Goal: Task Accomplishment & Management: Use online tool/utility

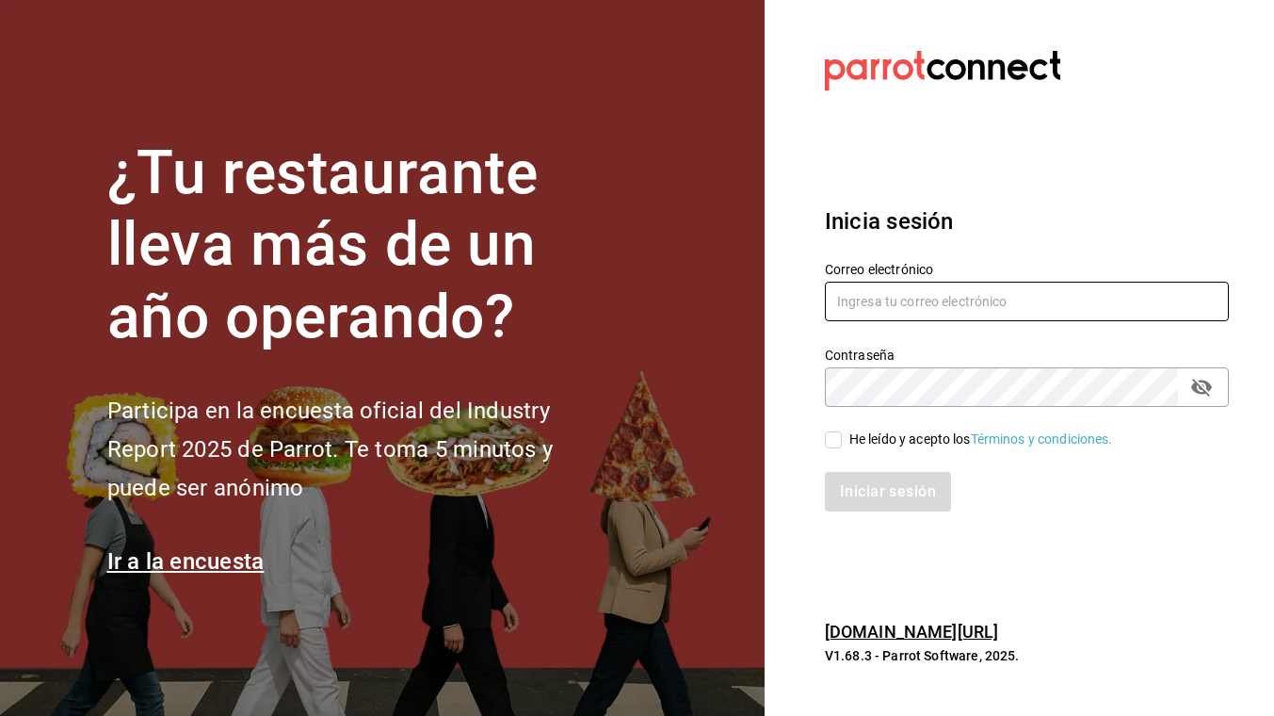
type input "[EMAIL_ADDRESS][DOMAIN_NAME]"
click at [833, 443] on input "He leído y acepto los Términos y condiciones." at bounding box center [833, 439] width 17 height 17
checkbox input "true"
click at [864, 503] on button "Iniciar sesión" at bounding box center [889, 492] width 128 height 40
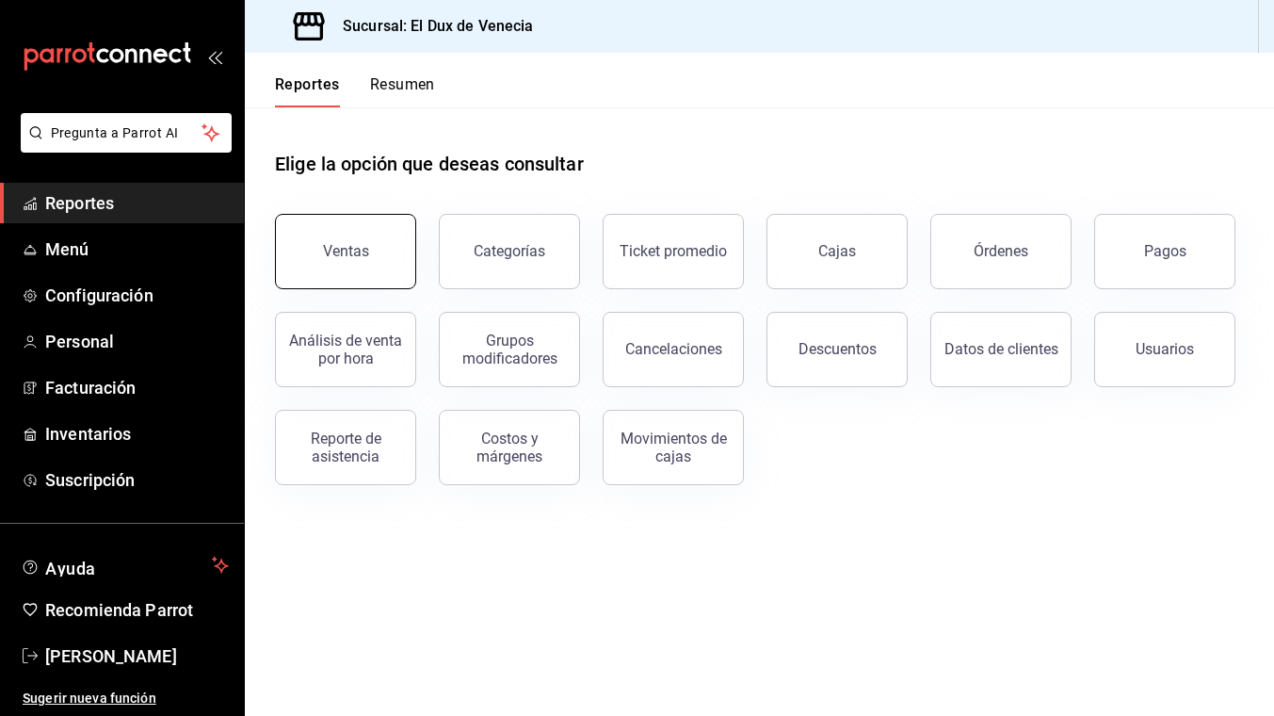
click at [373, 252] on button "Ventas" at bounding box center [345, 251] width 141 height 75
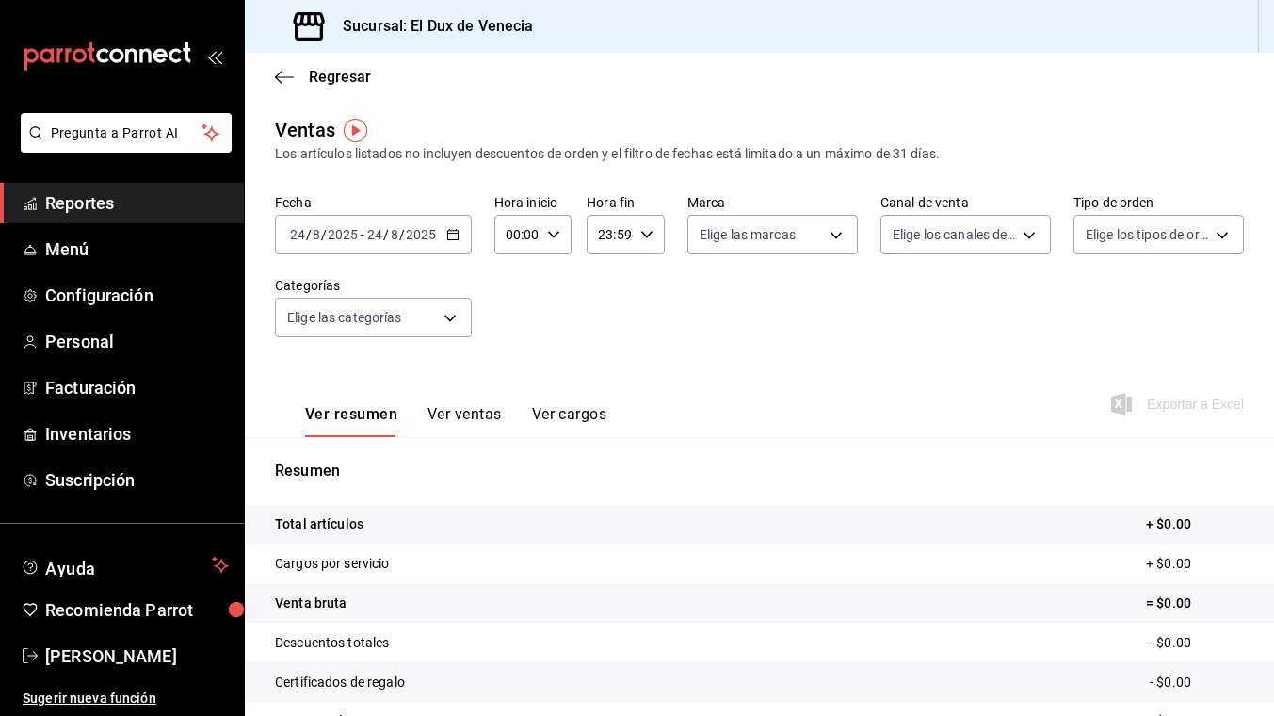
click at [395, 241] on input "8" at bounding box center [394, 234] width 9 height 15
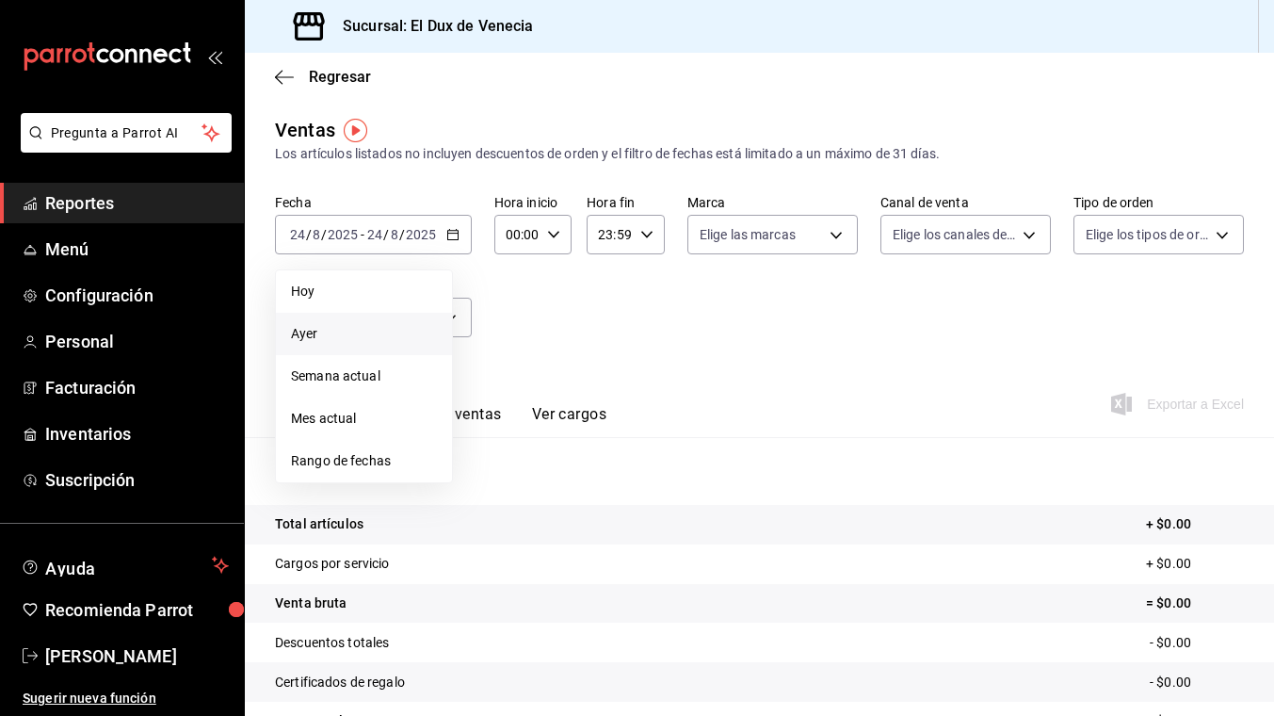
click at [364, 330] on span "Ayer" at bounding box center [364, 334] width 146 height 20
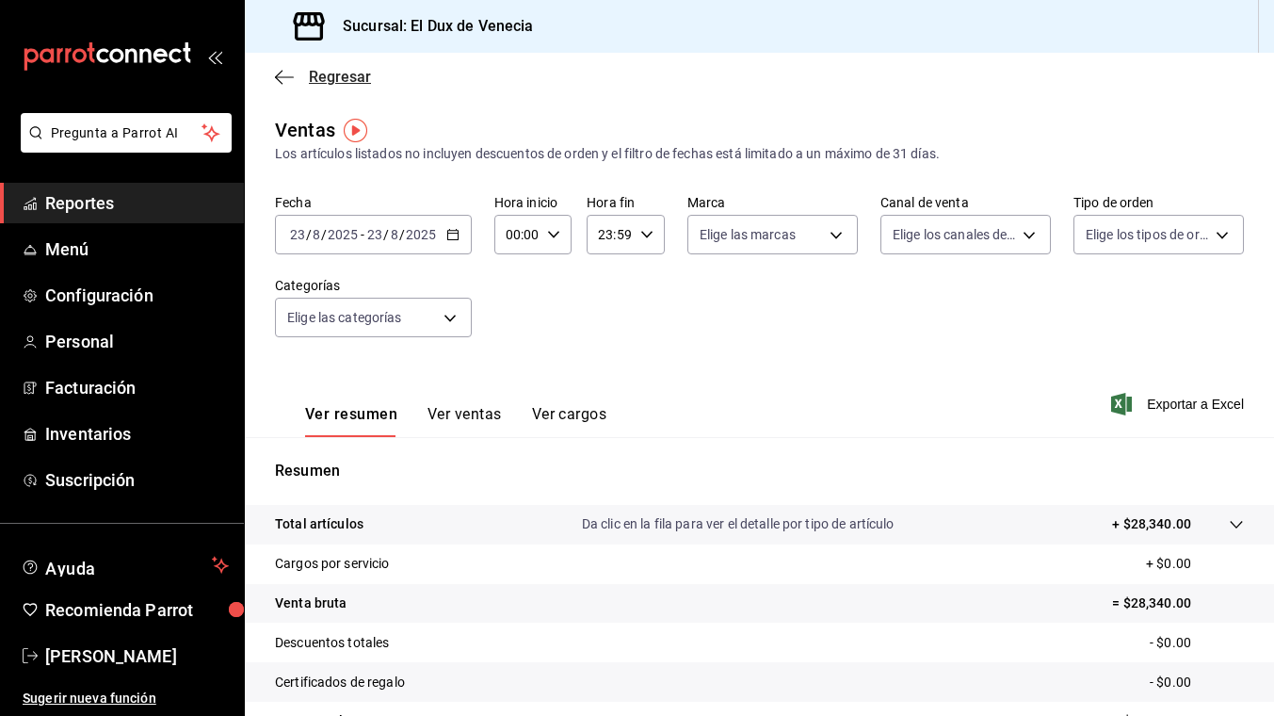
click at [311, 81] on span "Regresar" at bounding box center [340, 77] width 62 height 18
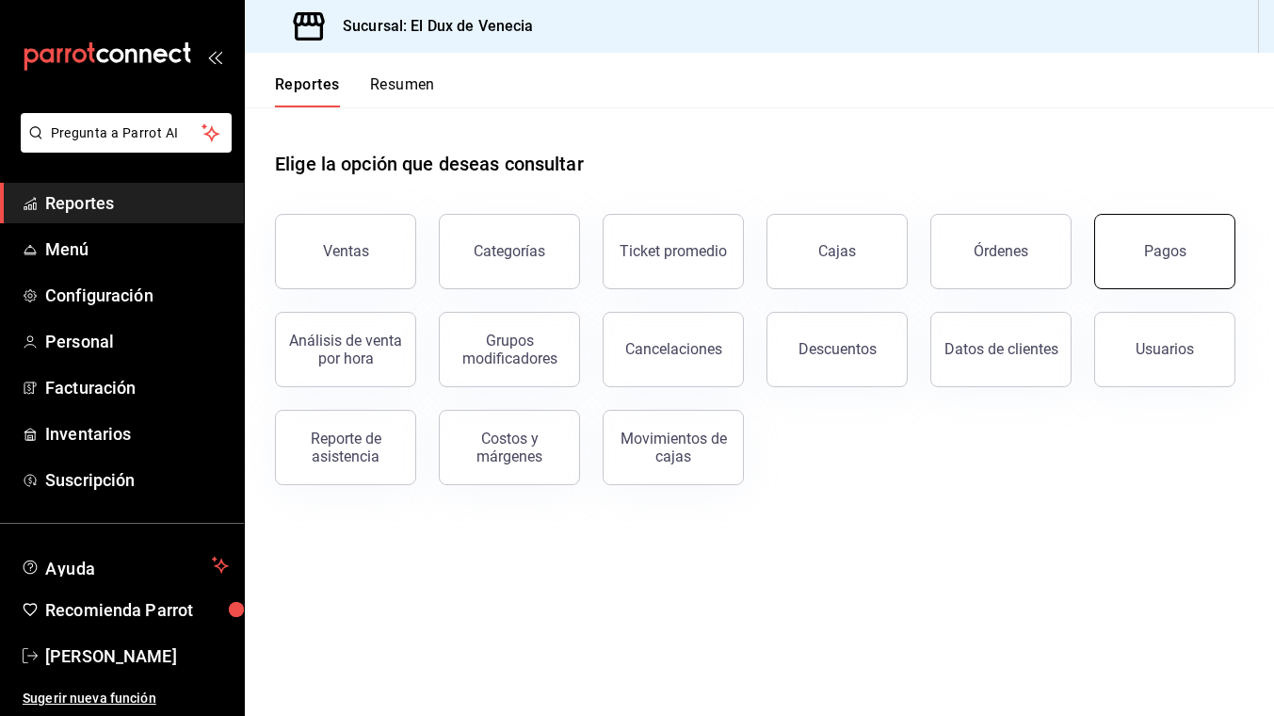
click at [1119, 266] on button "Pagos" at bounding box center [1164, 251] width 141 height 75
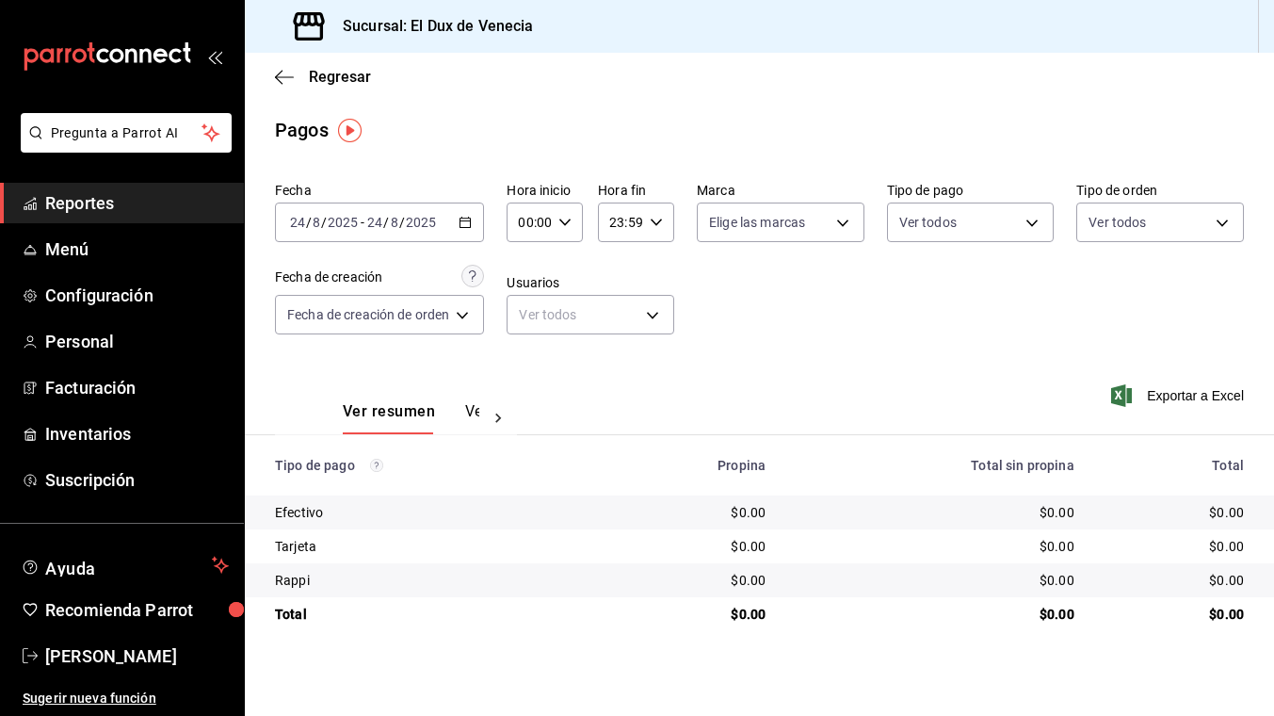
click at [438, 220] on div "[DATE] [DATE] - [DATE] [DATE]" at bounding box center [379, 222] width 209 height 40
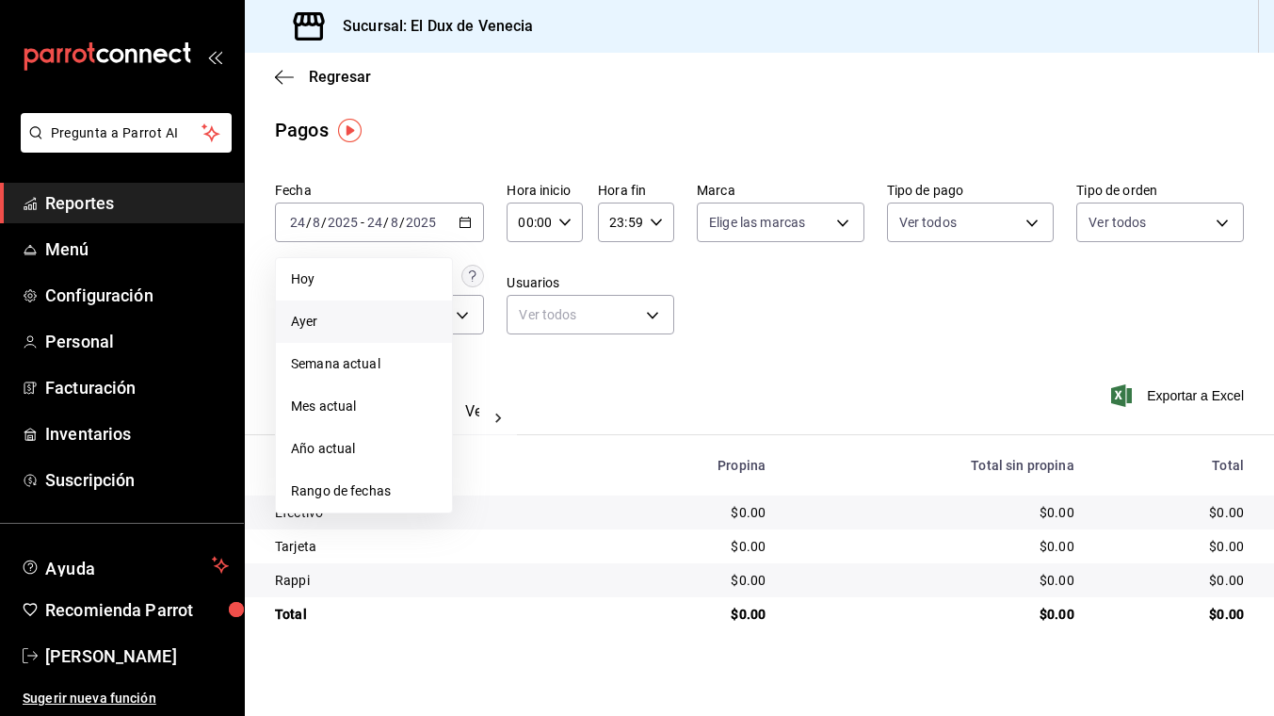
click at [382, 314] on span "Ayer" at bounding box center [364, 322] width 146 height 20
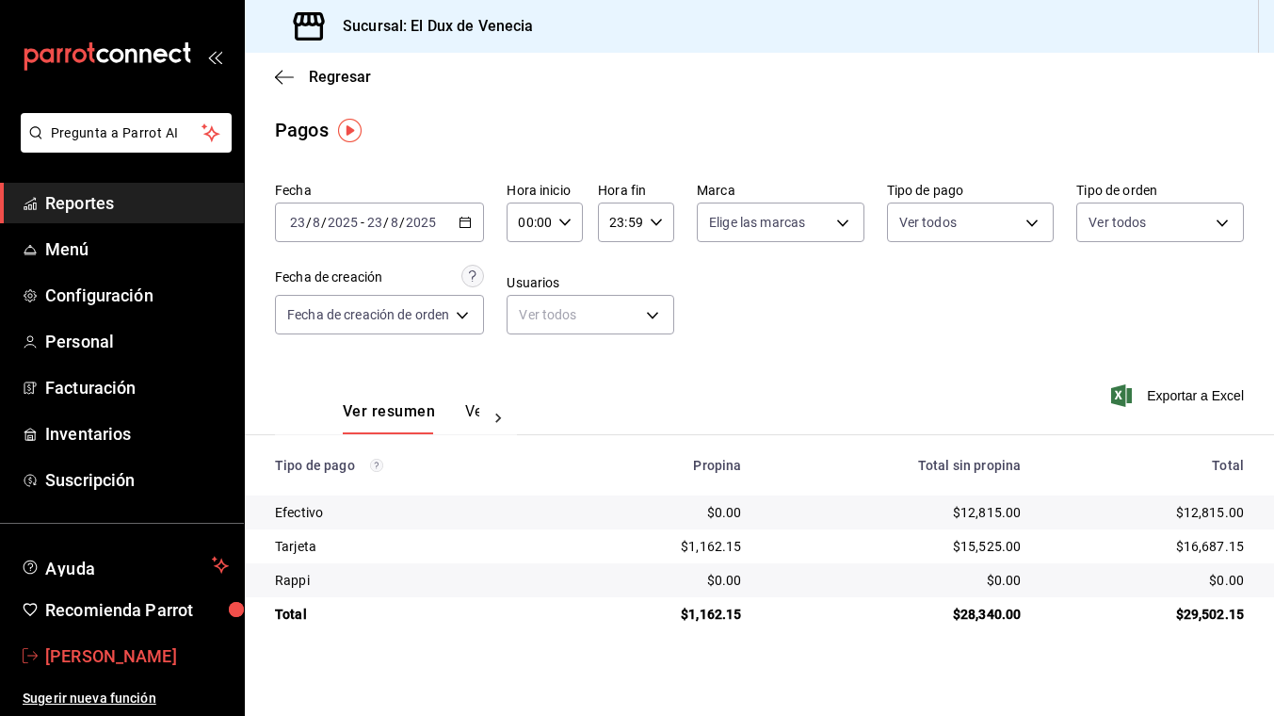
click at [115, 668] on link "[PERSON_NAME]" at bounding box center [122, 656] width 244 height 40
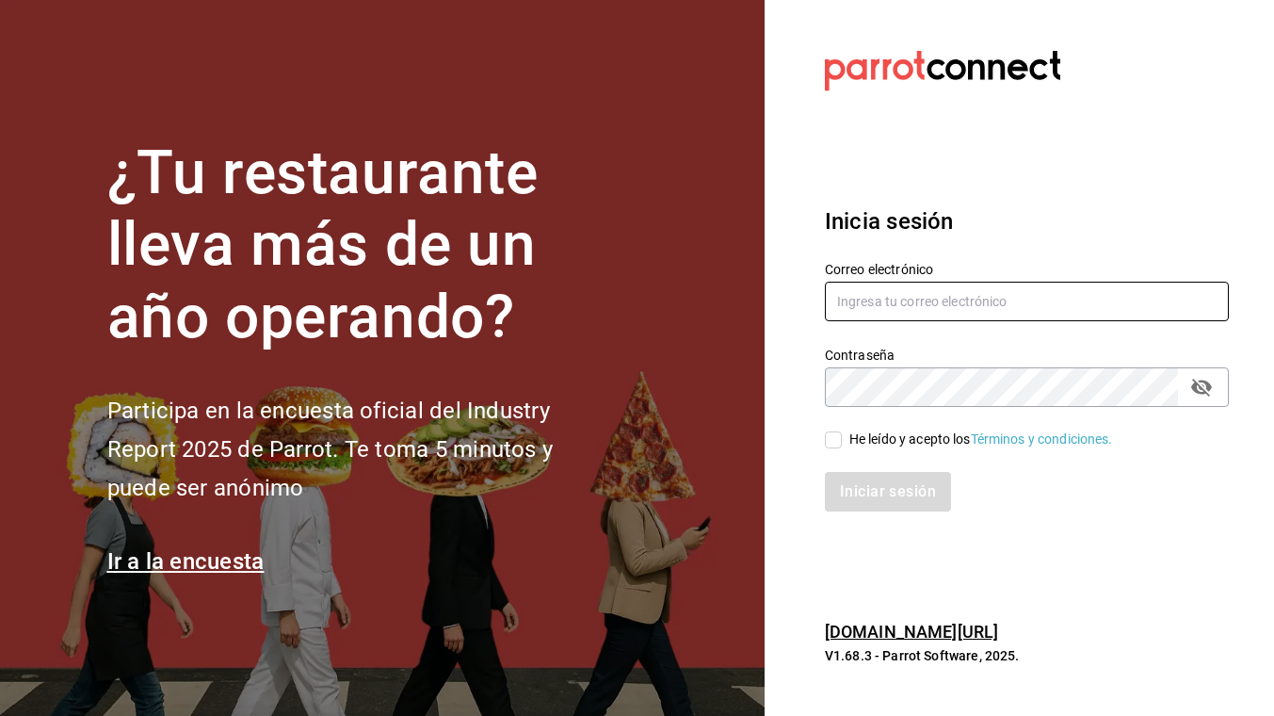
type input "[EMAIL_ADDRESS][DOMAIN_NAME]"
